Goal: Check status: Check status

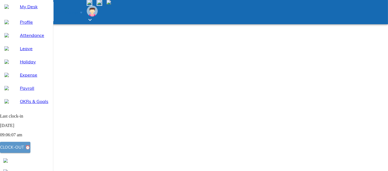
click at [30, 148] on div "Clock-out ⏰" at bounding box center [15, 147] width 30 height 7
click at [26, 39] on span "Attendance" at bounding box center [34, 35] width 29 height 7
select select "8"
